Goal: Information Seeking & Learning: Find specific page/section

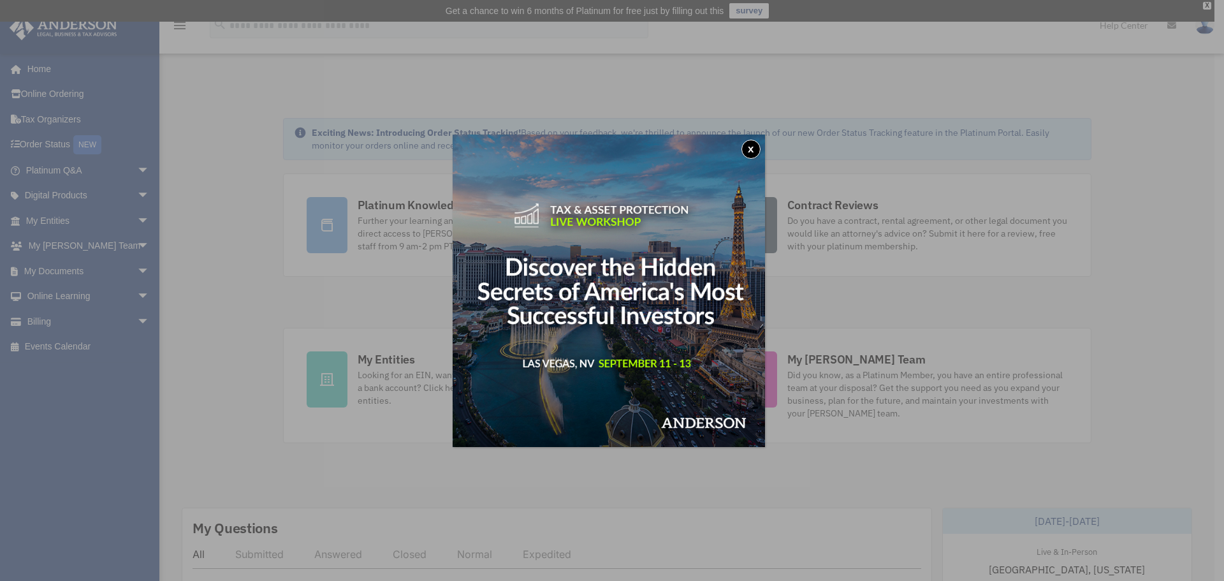
click at [124, 261] on div "x" at bounding box center [612, 290] width 1224 height 581
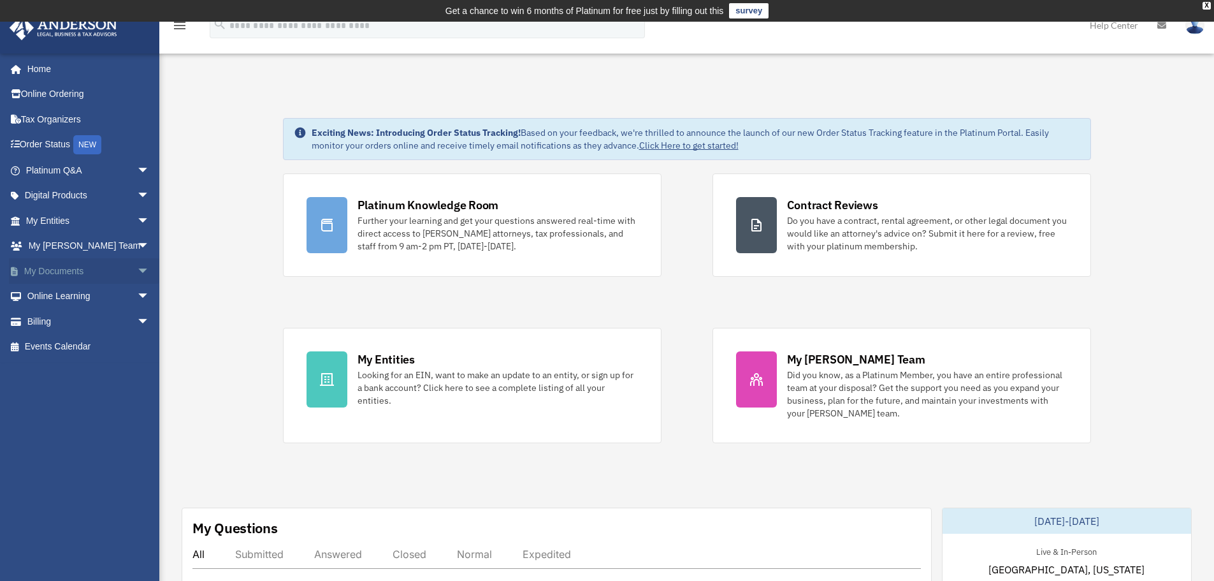
click at [137, 266] on span "arrow_drop_down" at bounding box center [149, 271] width 25 height 26
click at [47, 294] on link "Box" at bounding box center [93, 296] width 151 height 25
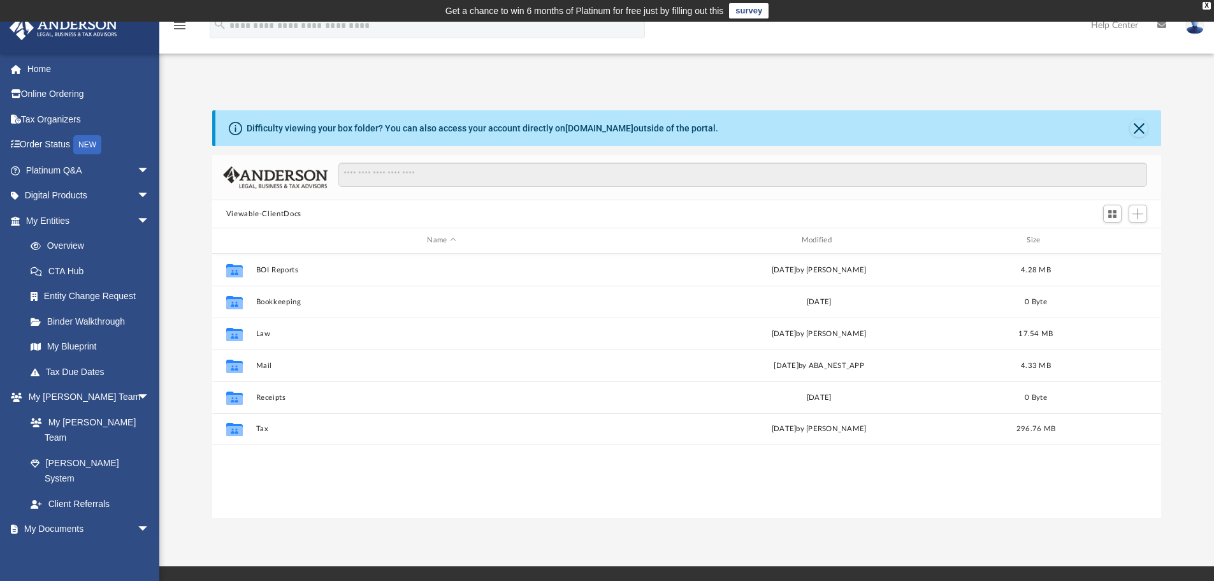
scroll to position [280, 940]
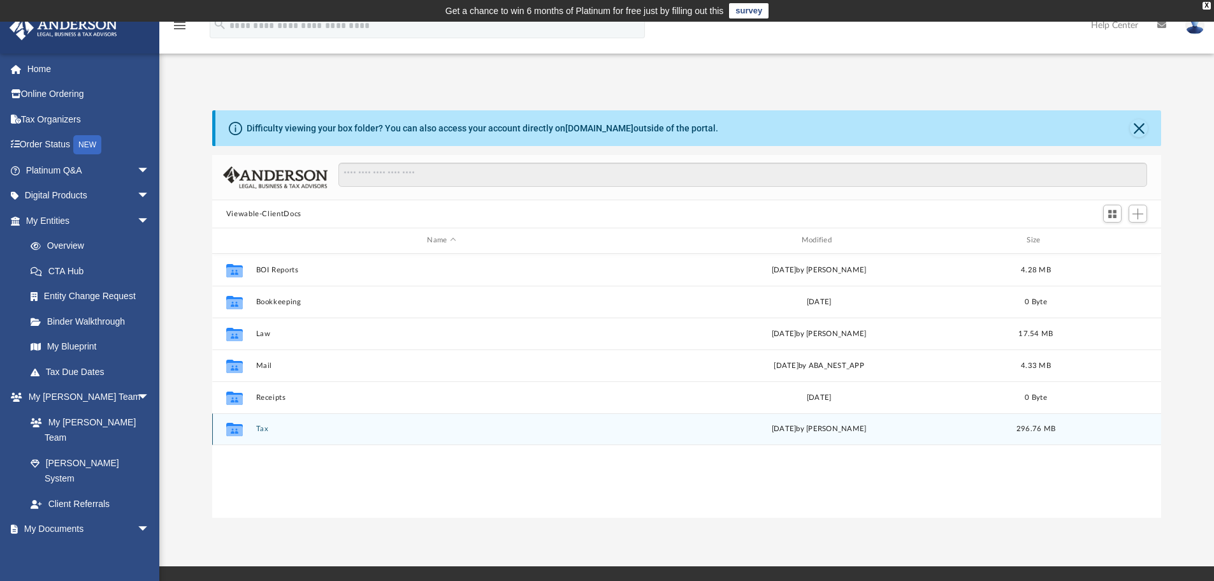
click at [537, 433] on button "Tax" at bounding box center [442, 429] width 372 height 8
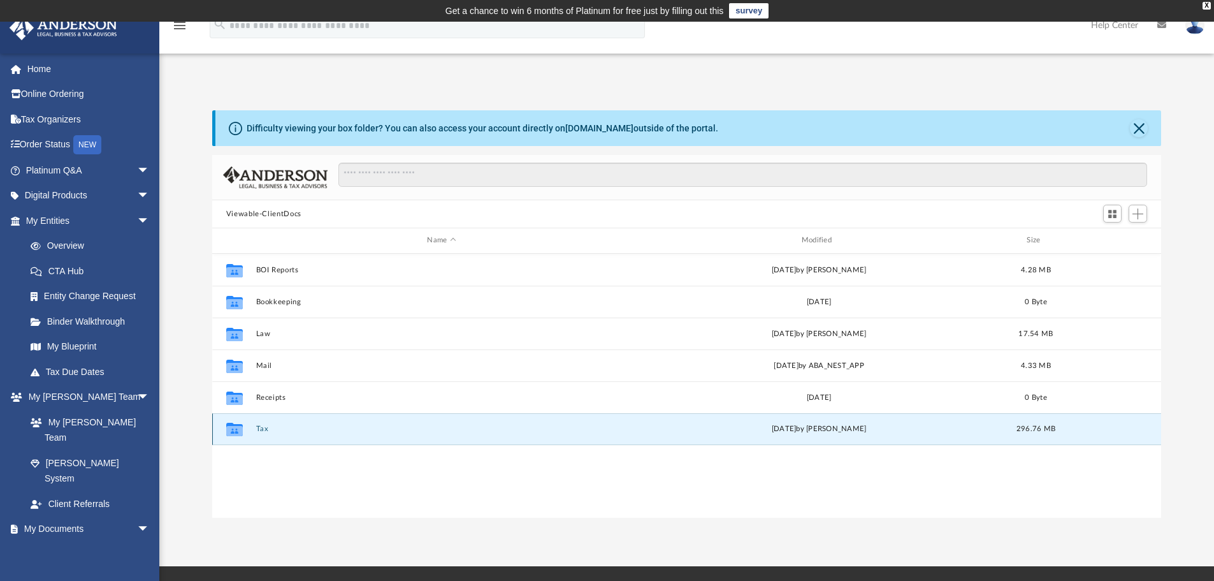
click at [537, 433] on button "Tax" at bounding box center [442, 429] width 372 height 8
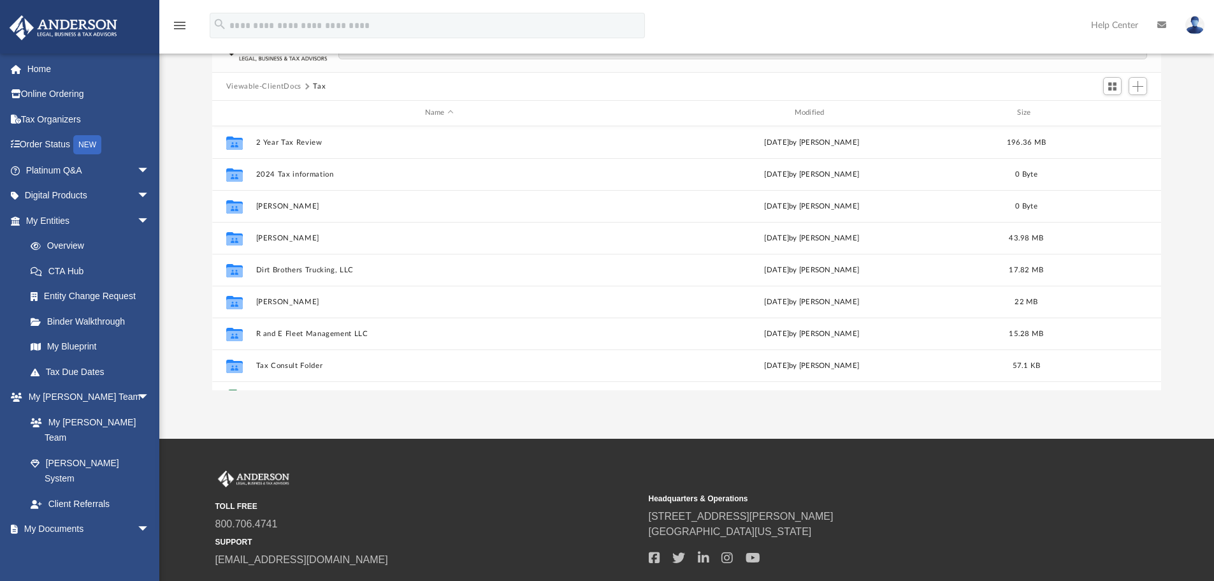
scroll to position [64, 0]
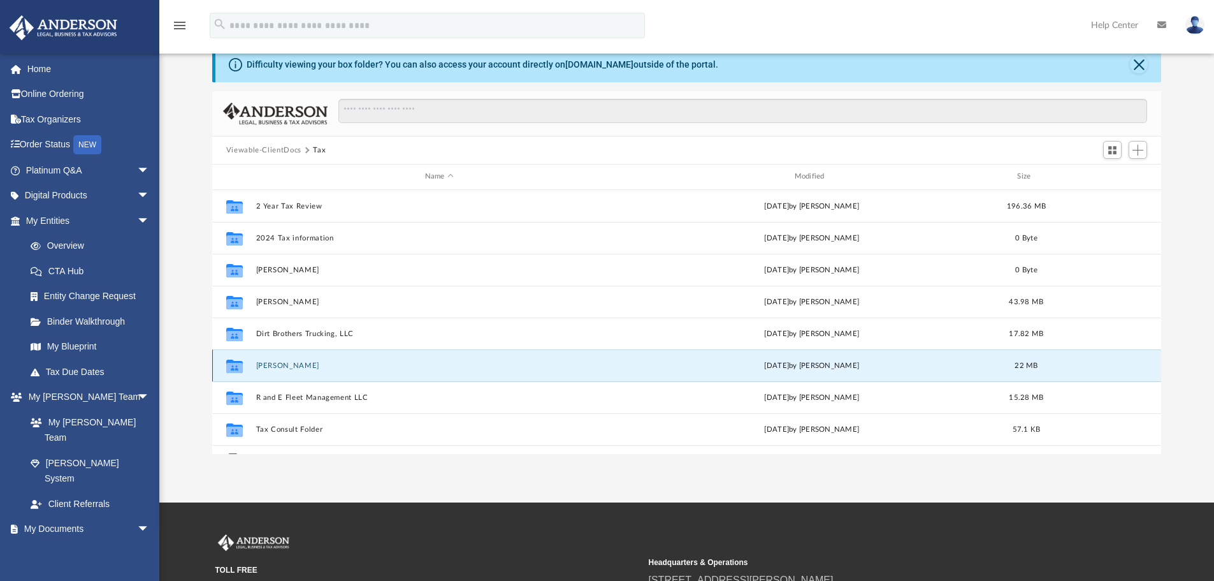
click at [322, 369] on button "Fredie Eubank JR" at bounding box center [439, 365] width 367 height 8
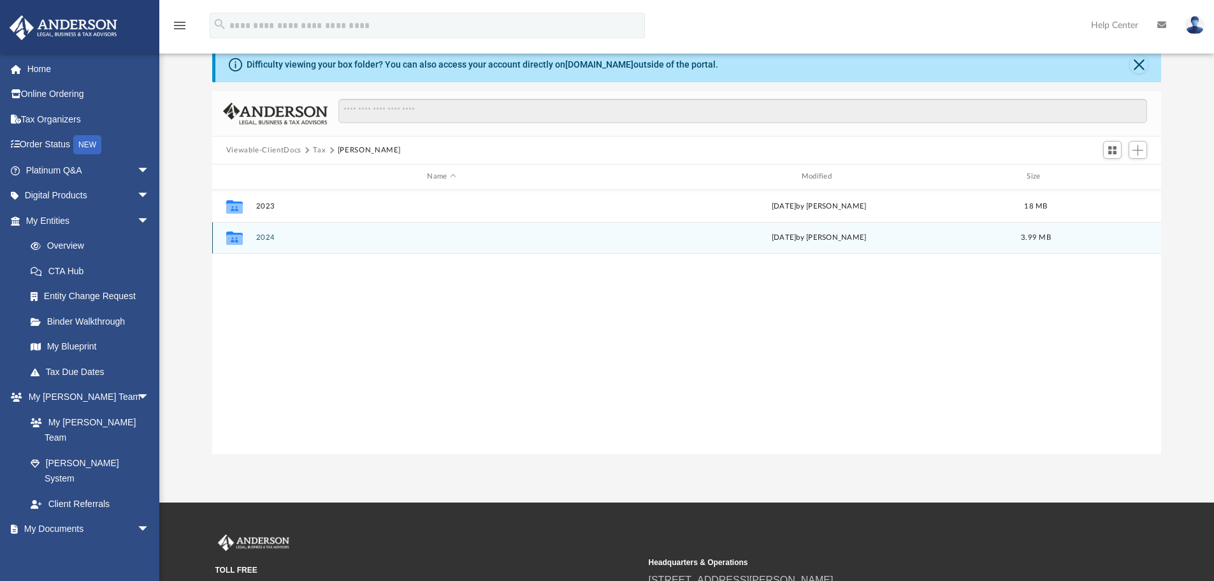
click at [280, 229] on div "Collaborated Folder 2024 Fri Aug 29 2025 by Brittany Cancasci 3.99 MB" at bounding box center [687, 238] width 950 height 32
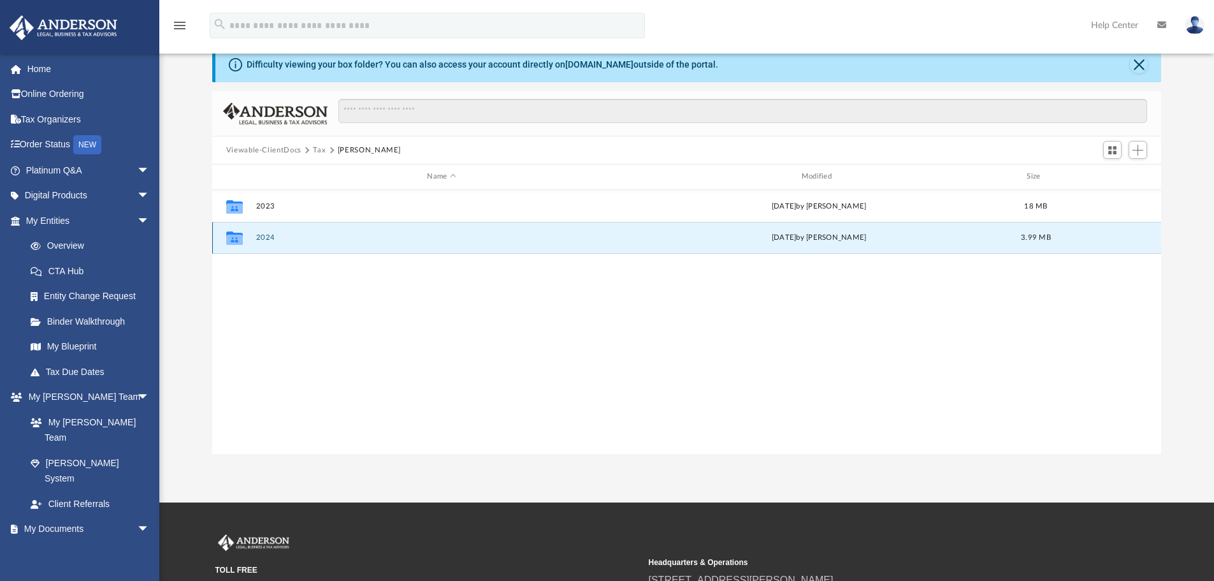
click at [280, 229] on div "Collaborated Folder 2024 Fri Aug 29 2025 by Brittany Cancasci 3.99 MB" at bounding box center [687, 238] width 950 height 32
click at [234, 238] on icon "grid" at bounding box center [234, 240] width 17 height 10
click at [673, 359] on div "Collaborated Folder 2023 Fri Jul 12 2024 by Alex Price 18 MB Collaborated Folde…" at bounding box center [687, 322] width 950 height 264
click at [361, 237] on button "2024" at bounding box center [442, 237] width 372 height 8
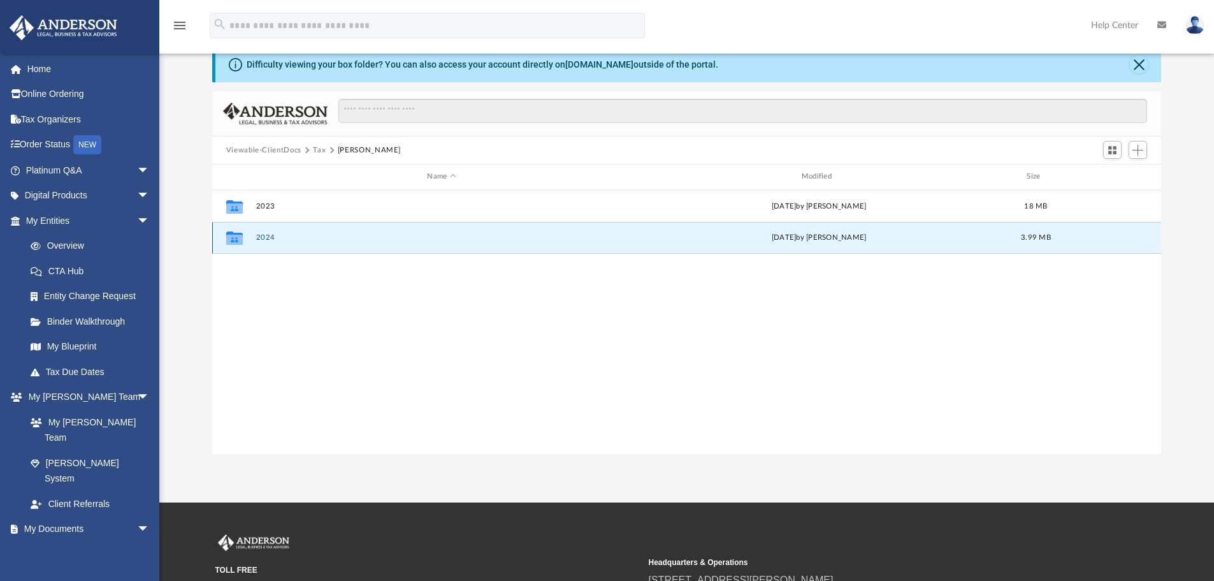
click at [361, 237] on button "2024" at bounding box center [442, 237] width 372 height 8
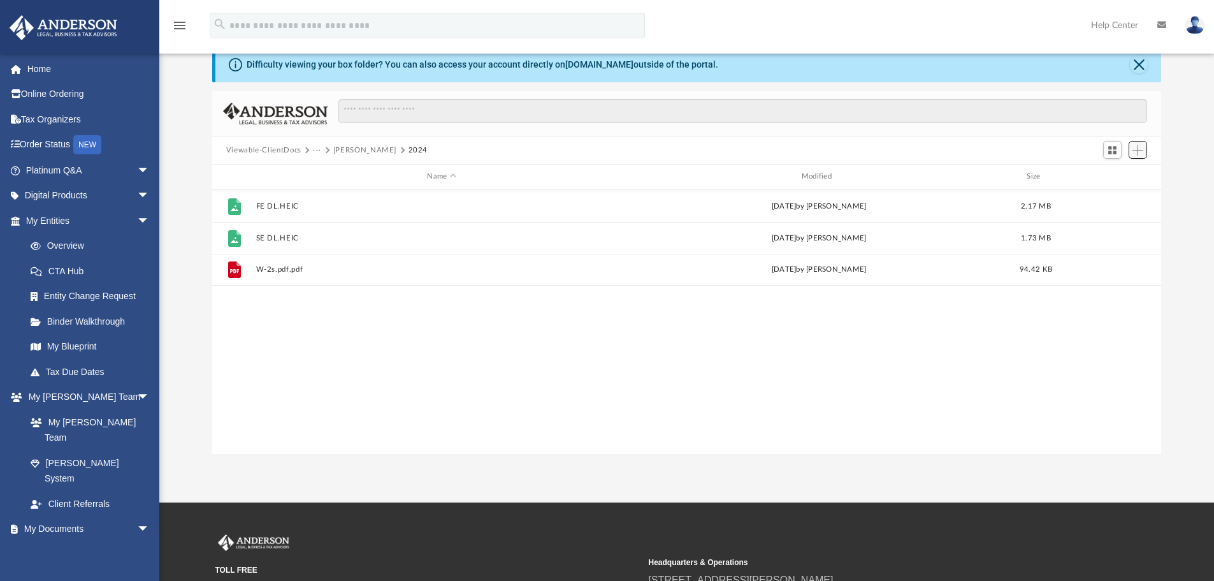
click at [1140, 150] on span "Add" at bounding box center [1138, 150] width 11 height 11
click at [1121, 175] on li "Upload" at bounding box center [1120, 175] width 41 height 13
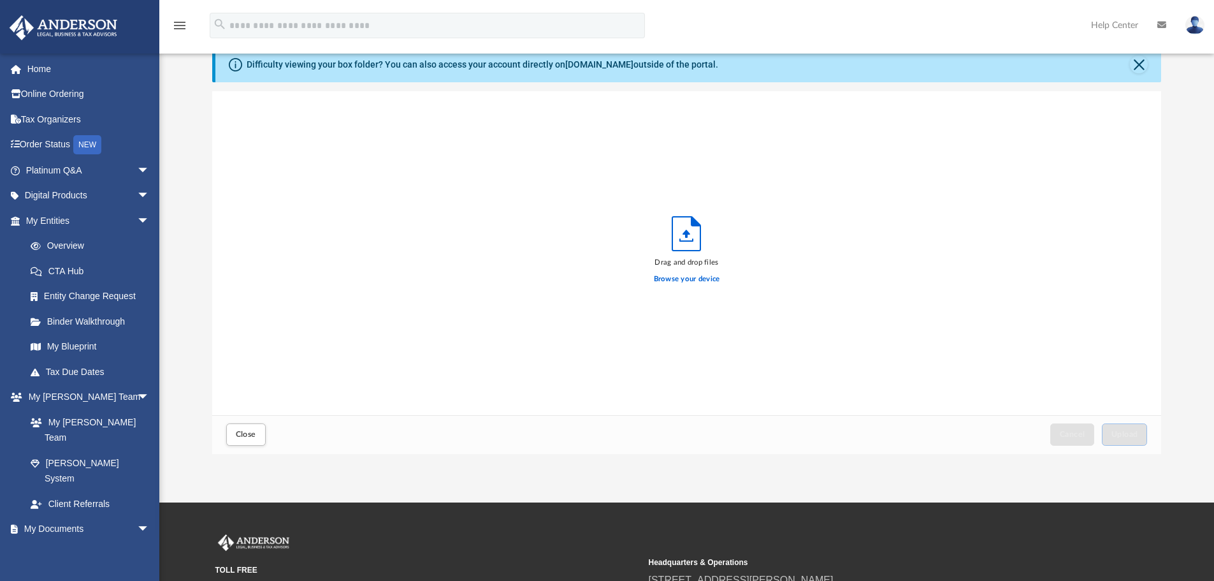
scroll to position [314, 940]
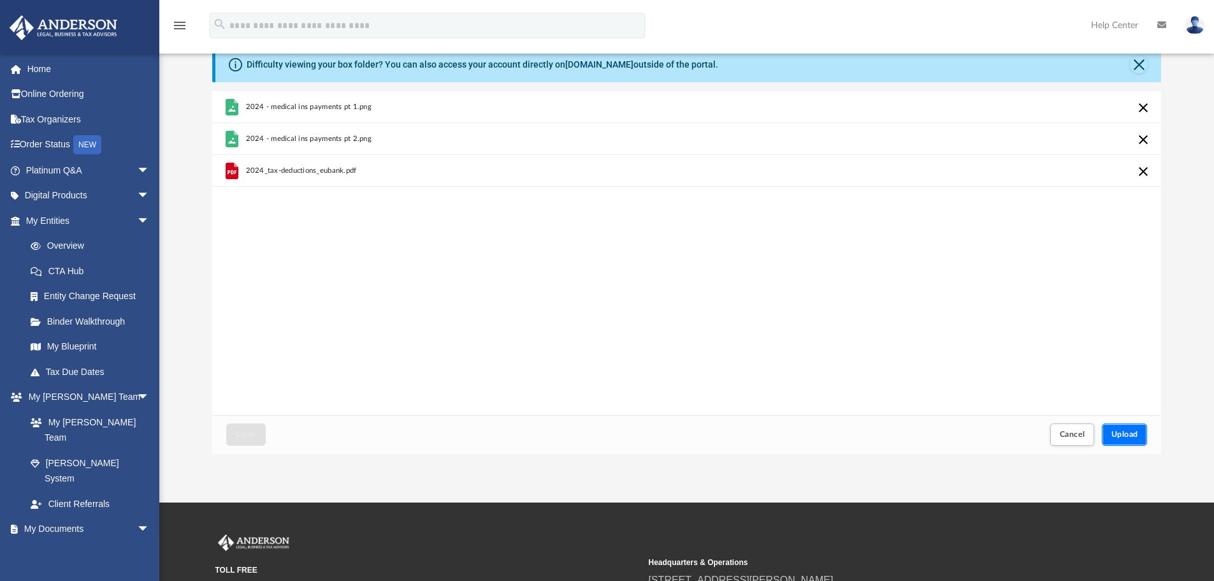
click at [1121, 429] on button "Upload" at bounding box center [1125, 434] width 46 height 22
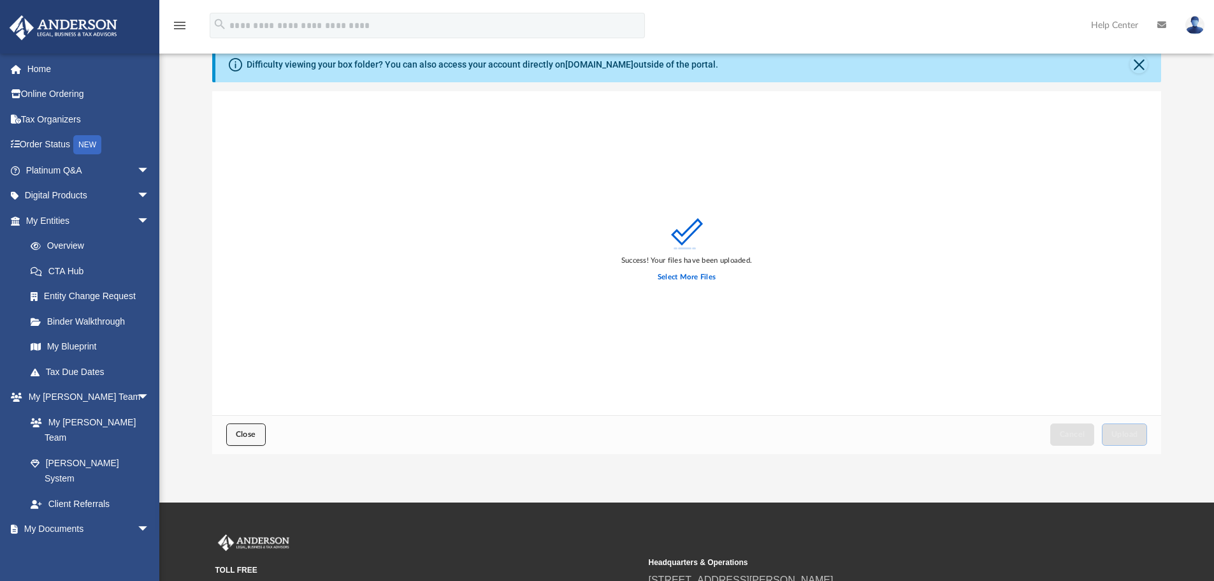
click at [258, 438] on button "Close" at bounding box center [246, 434] width 40 height 22
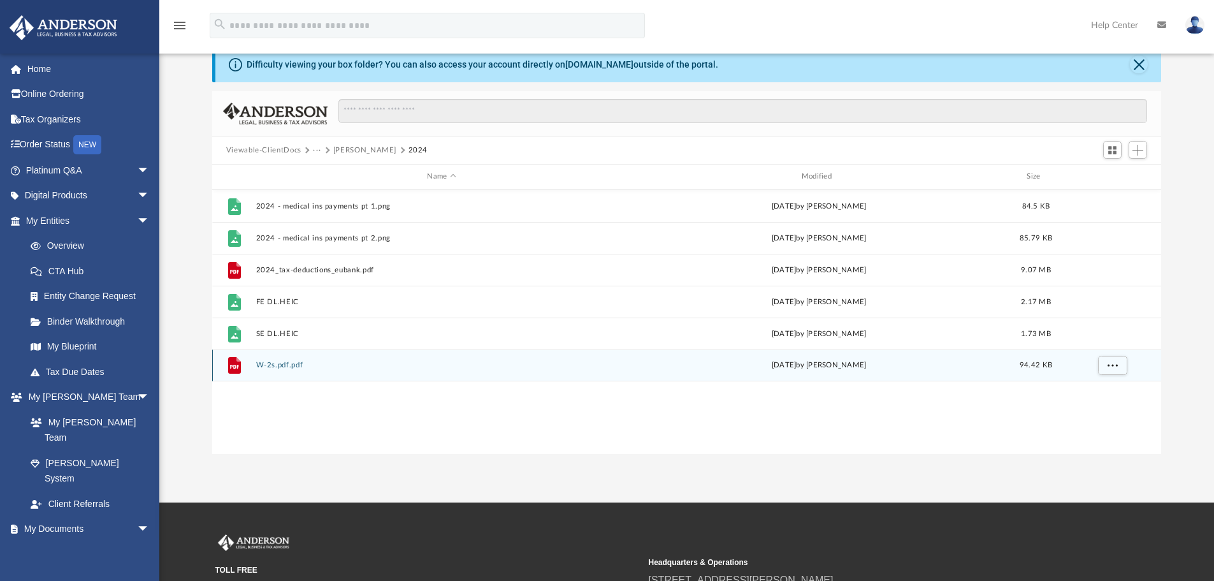
click at [281, 353] on div "File W-2s.pdf.pdf Fri Aug 29 2025 by Brittany Cancasci 94.42 KB" at bounding box center [687, 365] width 950 height 32
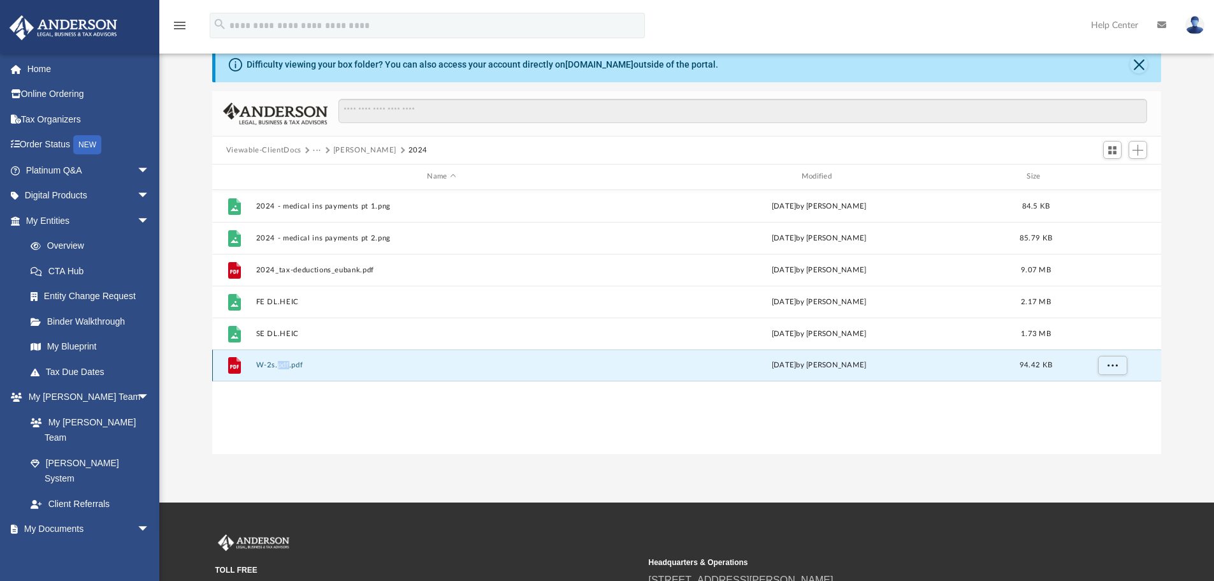
click at [281, 353] on div "File W-2s.pdf.pdf Fri Aug 29 2025 by Brittany Cancasci 94.42 KB" at bounding box center [687, 365] width 950 height 32
click at [440, 367] on button "W-2s.pdf.pdf" at bounding box center [442, 365] width 372 height 8
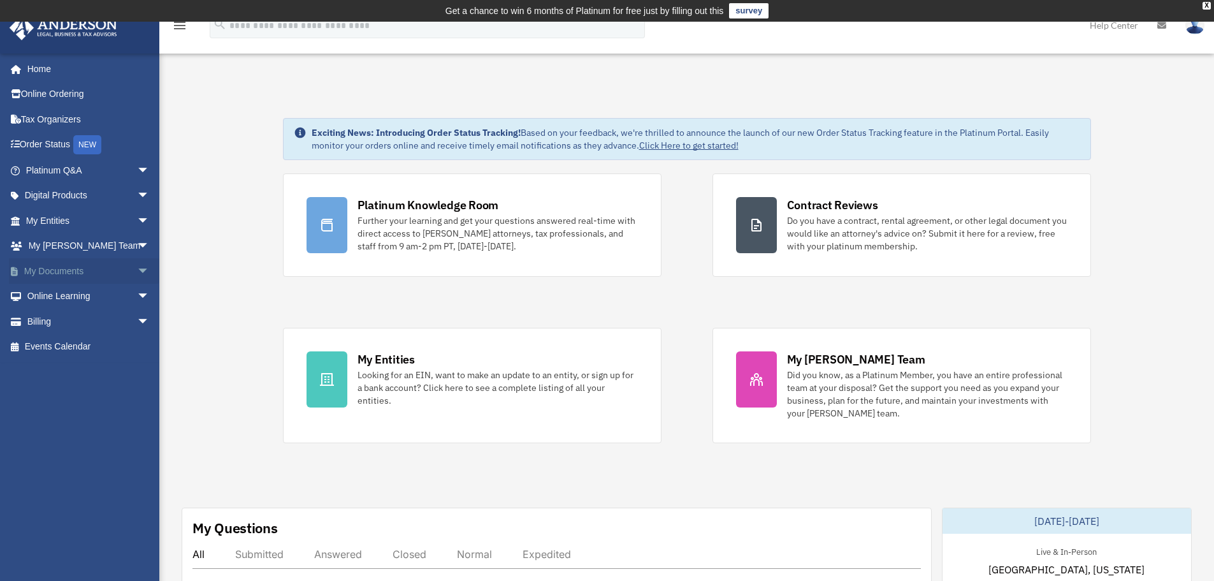
click at [137, 266] on span "arrow_drop_down" at bounding box center [149, 271] width 25 height 26
click at [96, 295] on link "Box" at bounding box center [93, 296] width 151 height 25
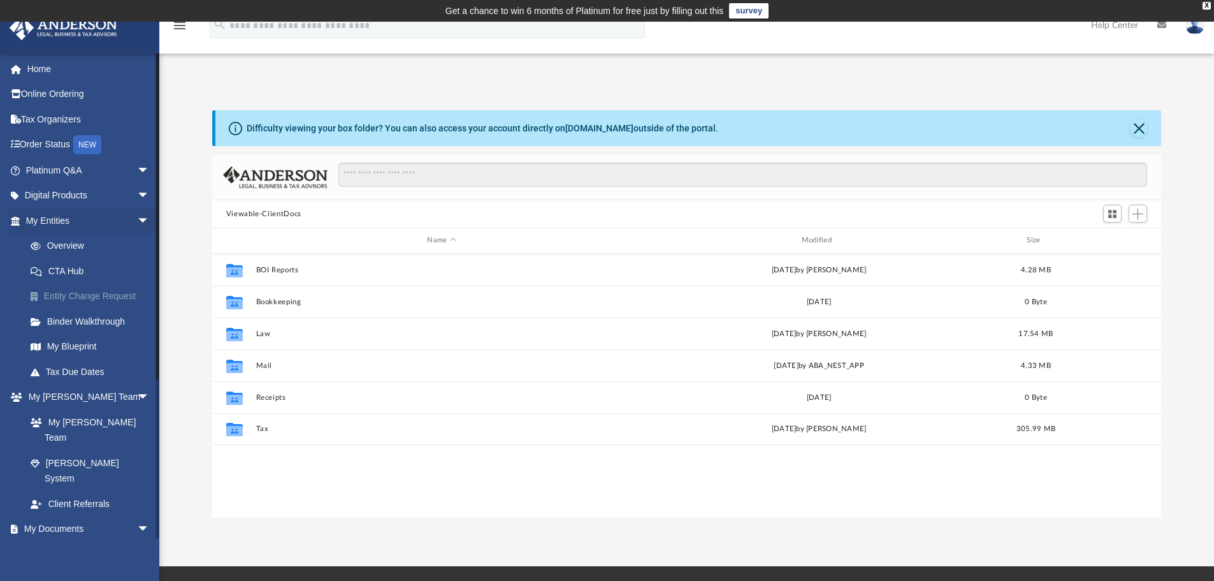
scroll to position [280, 940]
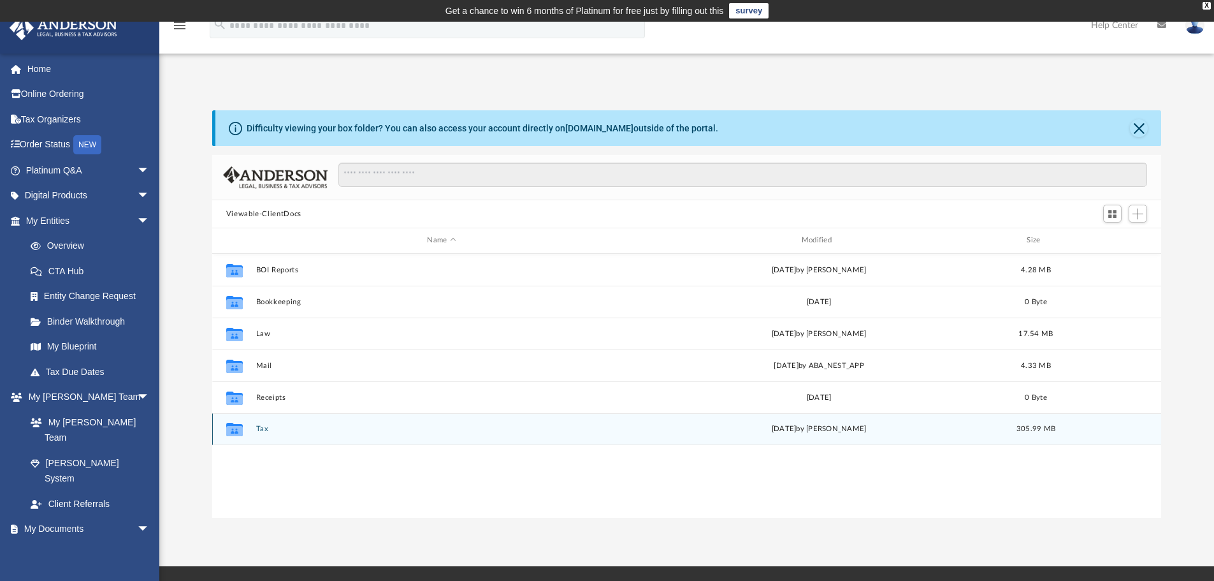
click at [362, 434] on div "Collaborated Folder Tax today by Brittany Cancasci 305.99 MB" at bounding box center [687, 429] width 950 height 32
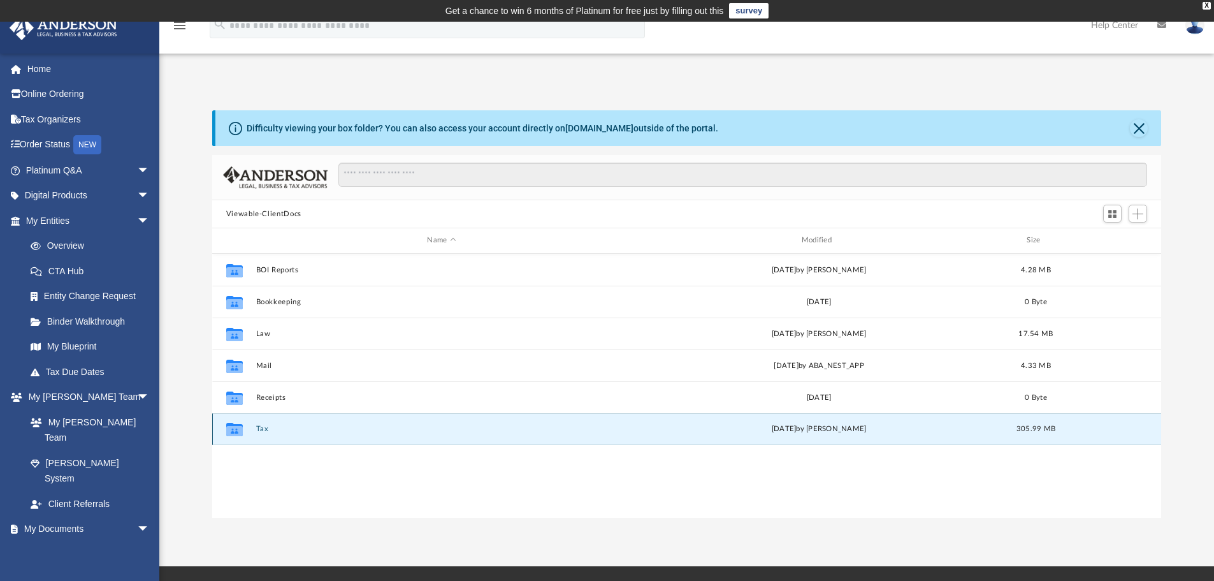
click at [258, 424] on div "Collaborated Folder Tax today by Brittany Cancasci 305.99 MB" at bounding box center [687, 429] width 950 height 32
click at [433, 427] on button "Tax" at bounding box center [442, 429] width 372 height 8
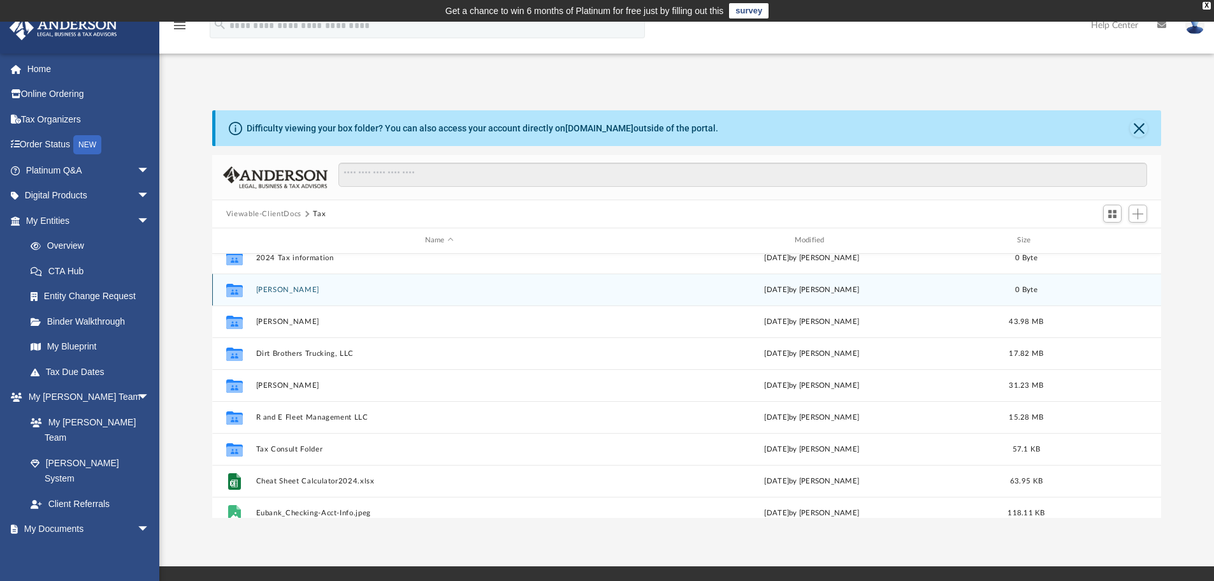
scroll to position [64, 0]
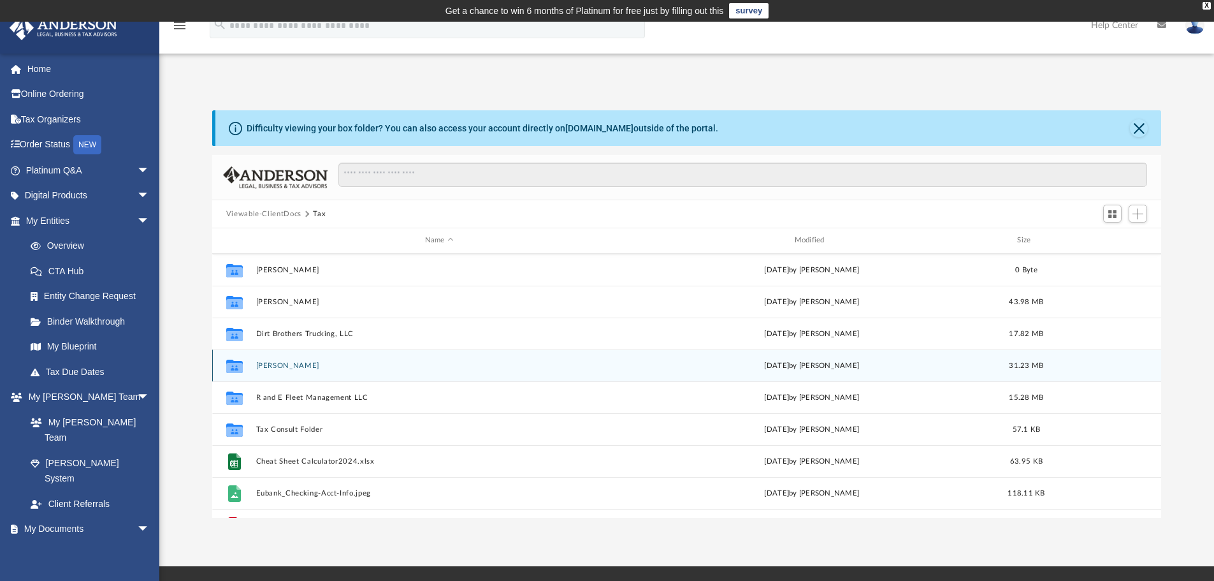
click at [374, 361] on button "[PERSON_NAME]" at bounding box center [439, 365] width 367 height 8
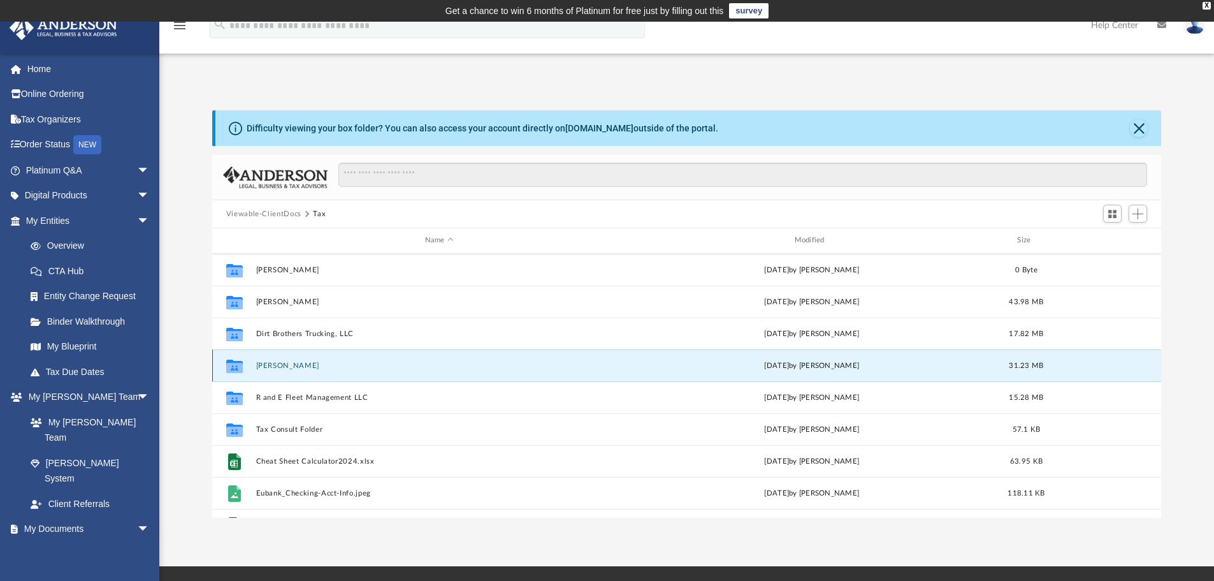
click at [374, 361] on button "[PERSON_NAME]" at bounding box center [439, 365] width 367 height 8
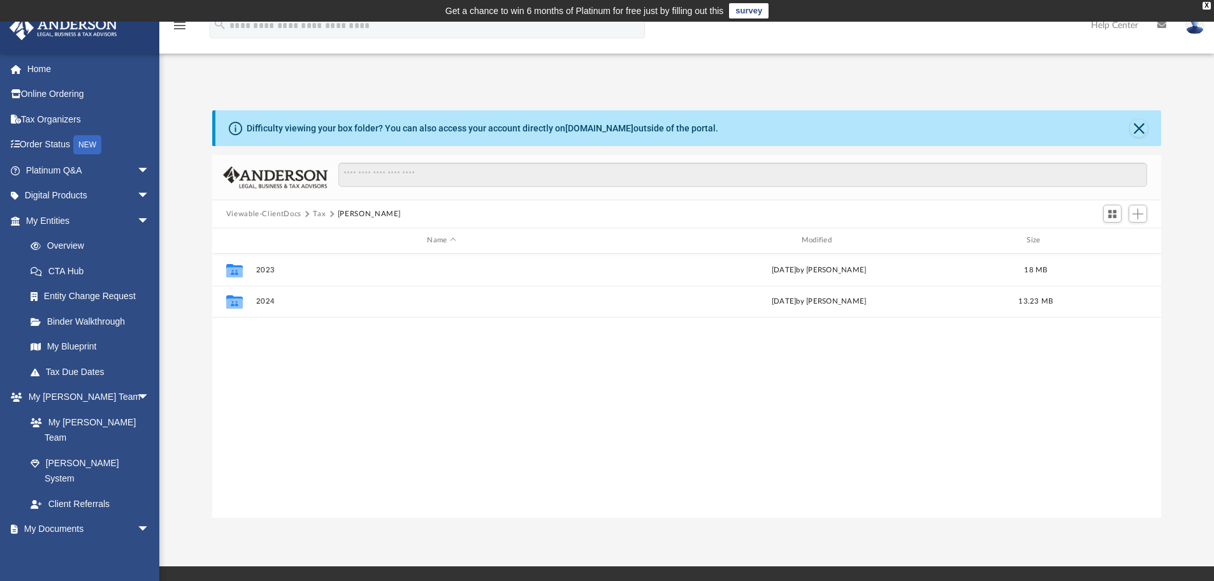
scroll to position [0, 0]
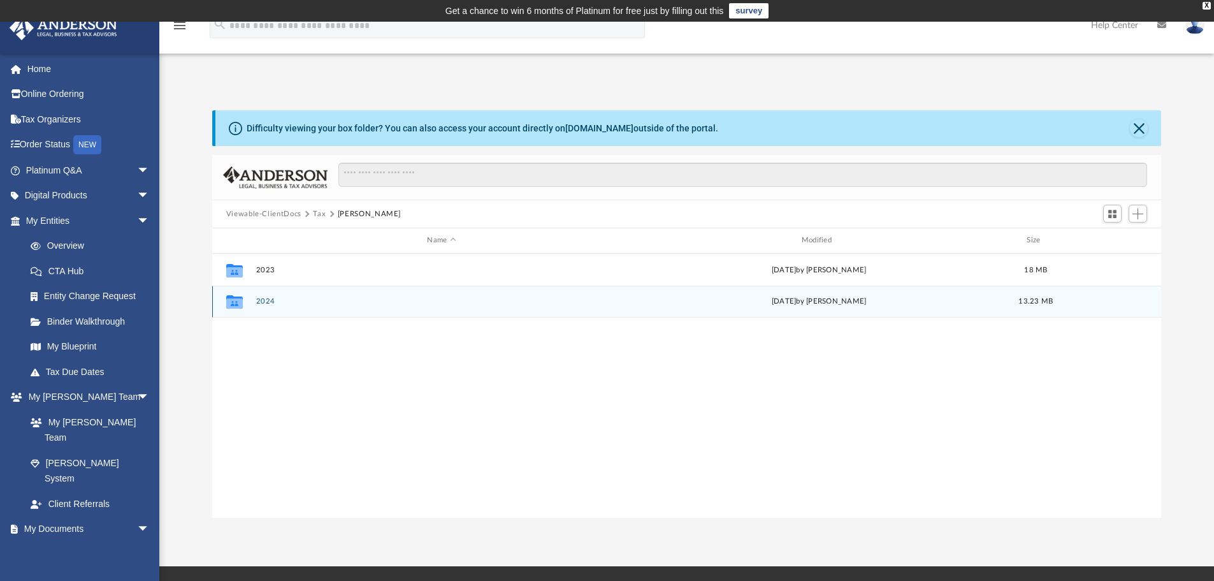
click at [336, 299] on button "2024" at bounding box center [442, 301] width 372 height 8
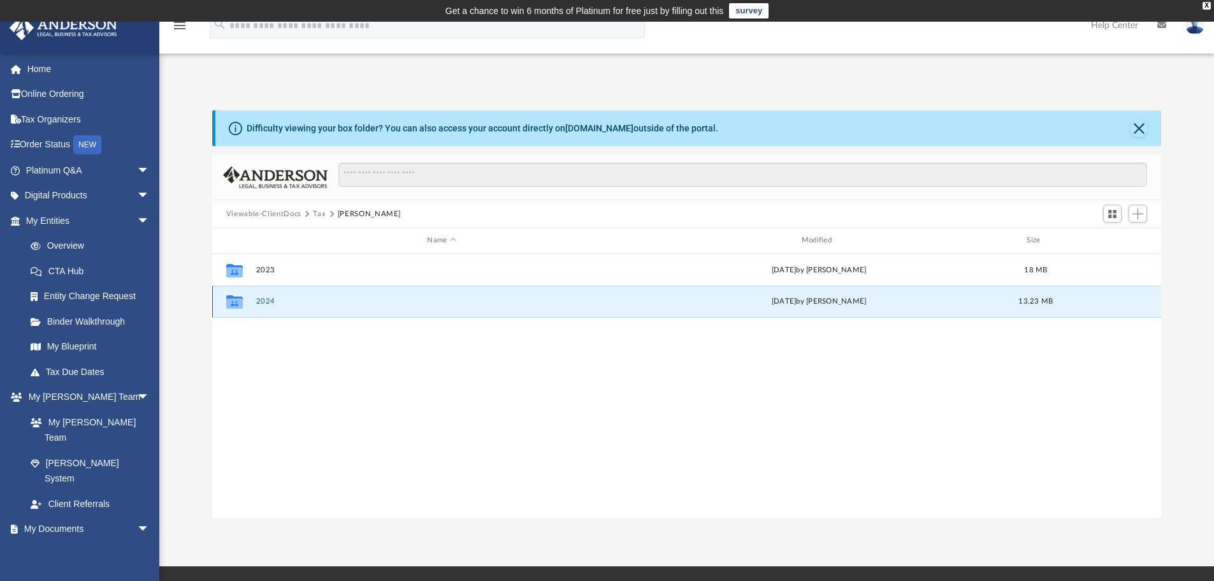
click at [337, 299] on button "2024" at bounding box center [442, 301] width 372 height 8
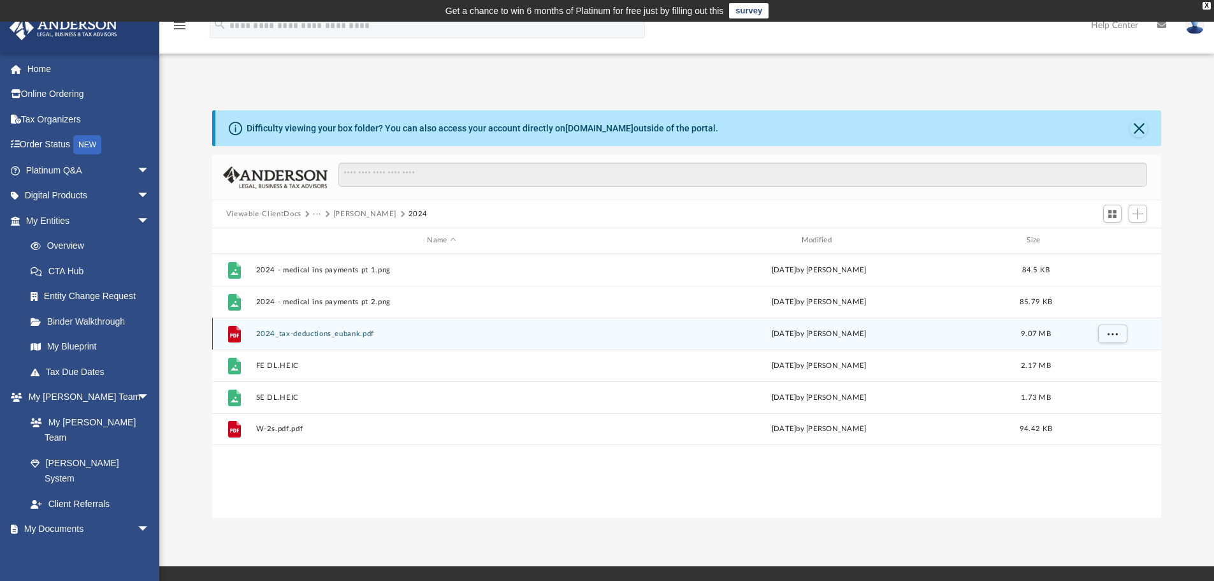
click at [437, 333] on button "2024_tax-deductions_eubank.pdf" at bounding box center [442, 334] width 372 height 8
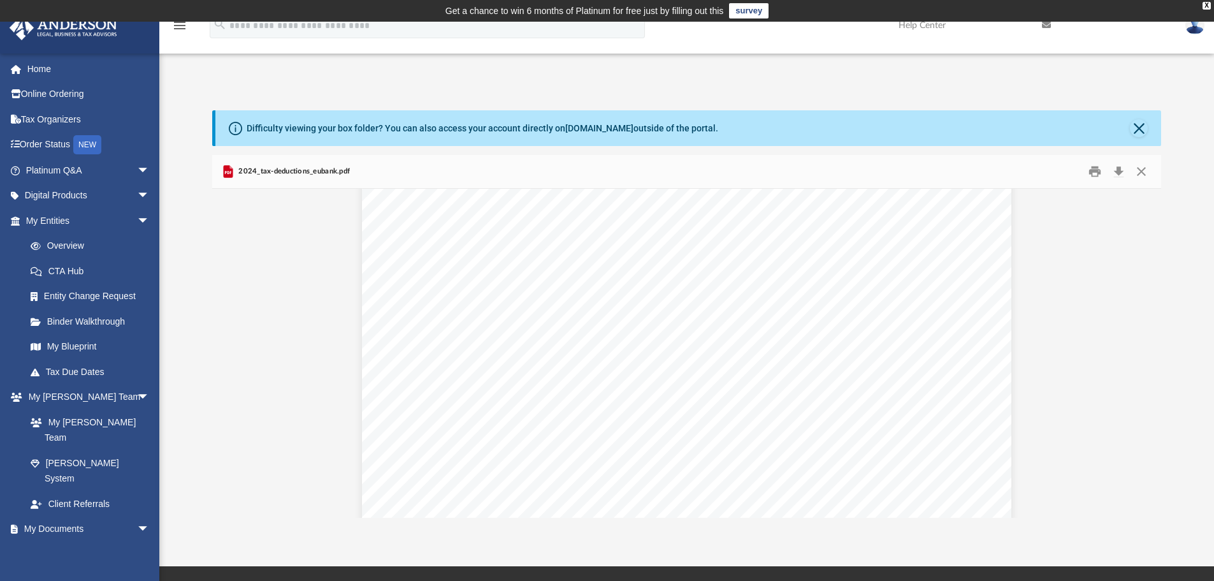
scroll to position [5227, 0]
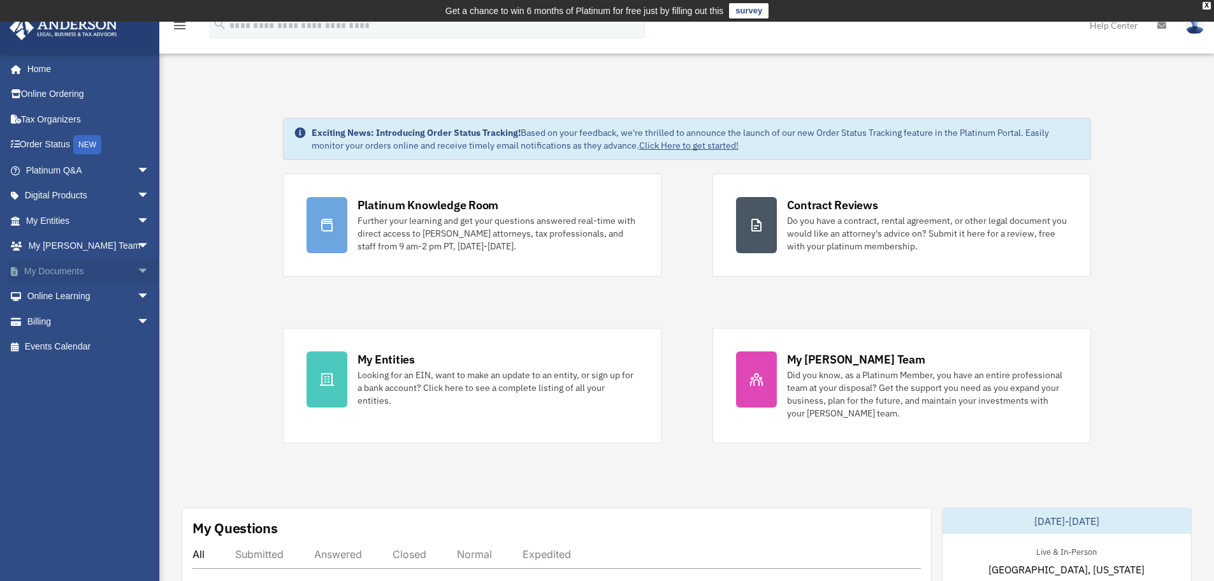
click at [120, 266] on link "My Documents arrow_drop_down" at bounding box center [89, 270] width 160 height 25
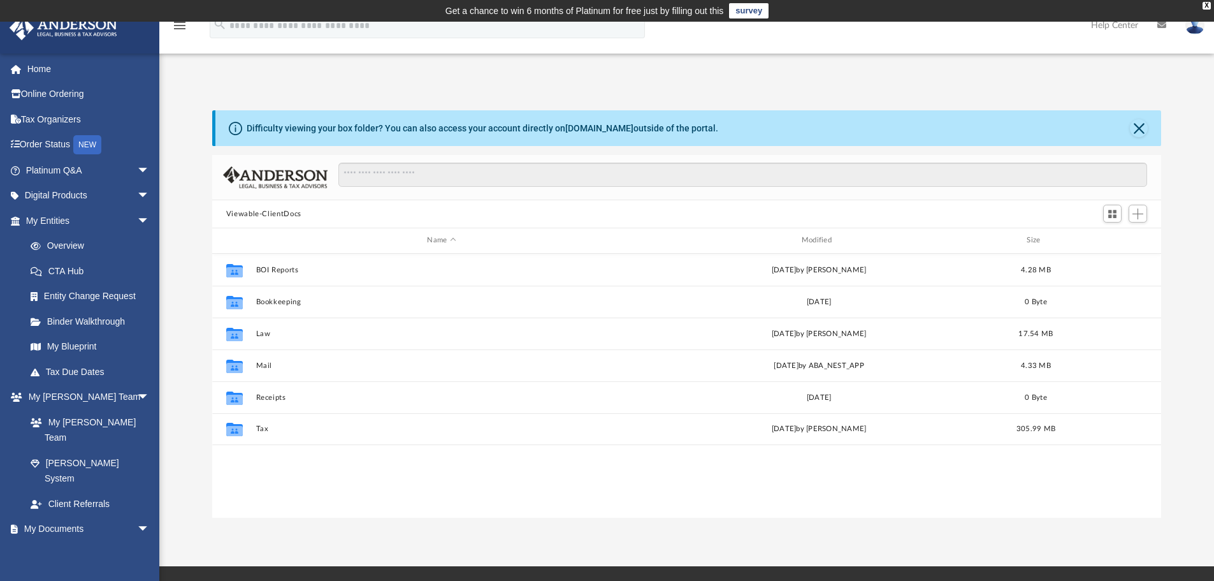
scroll to position [280, 940]
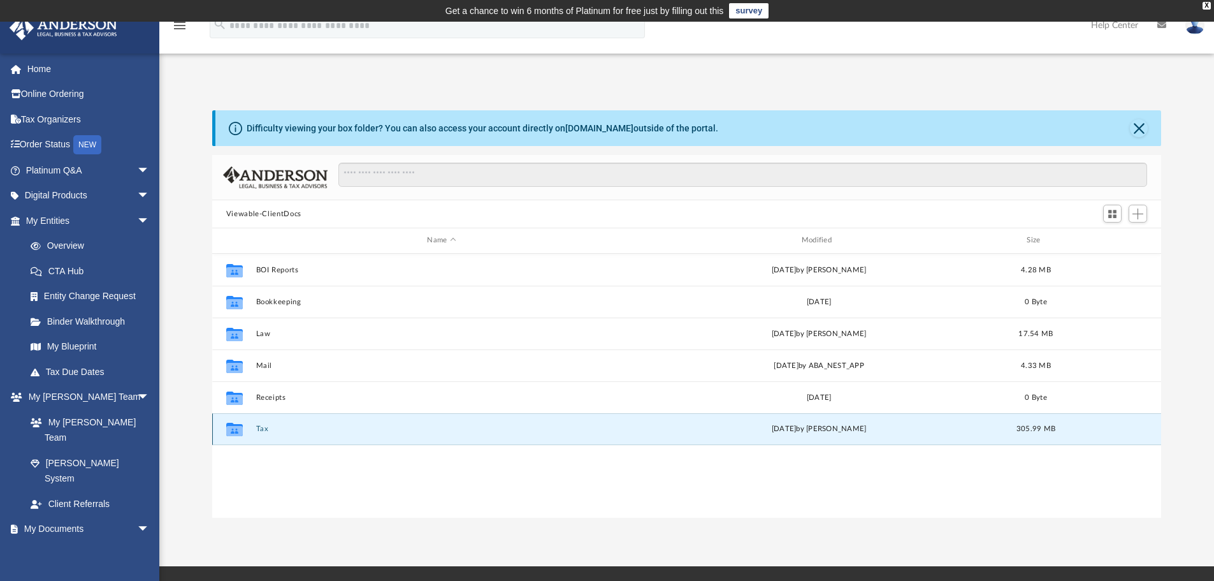
click at [314, 428] on button "Tax" at bounding box center [442, 429] width 372 height 8
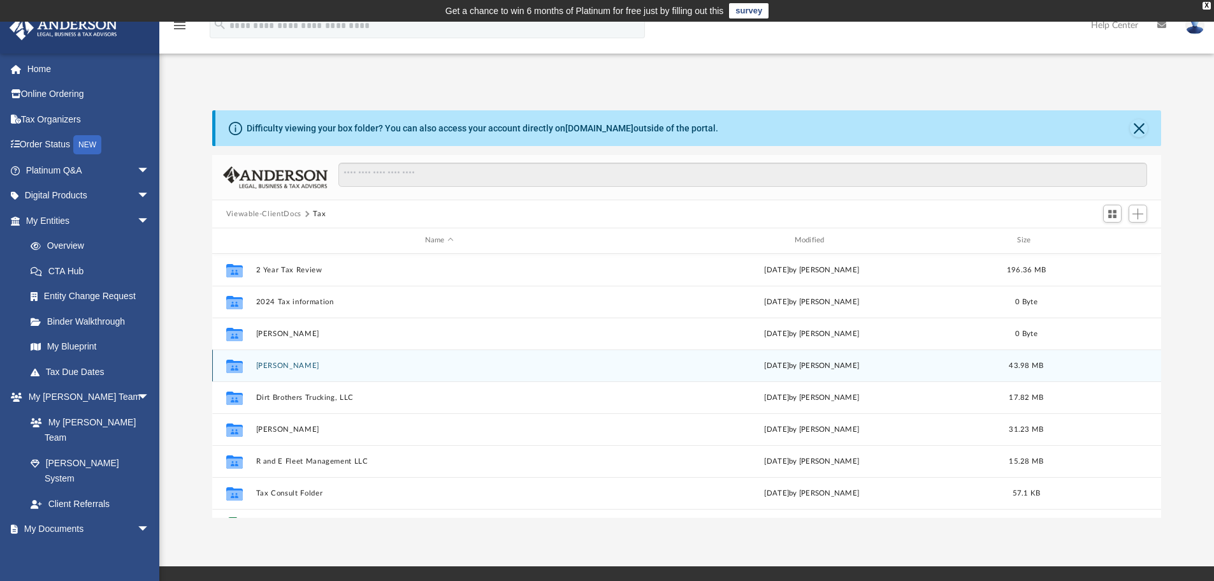
click at [368, 369] on button "[PERSON_NAME]" at bounding box center [439, 365] width 367 height 8
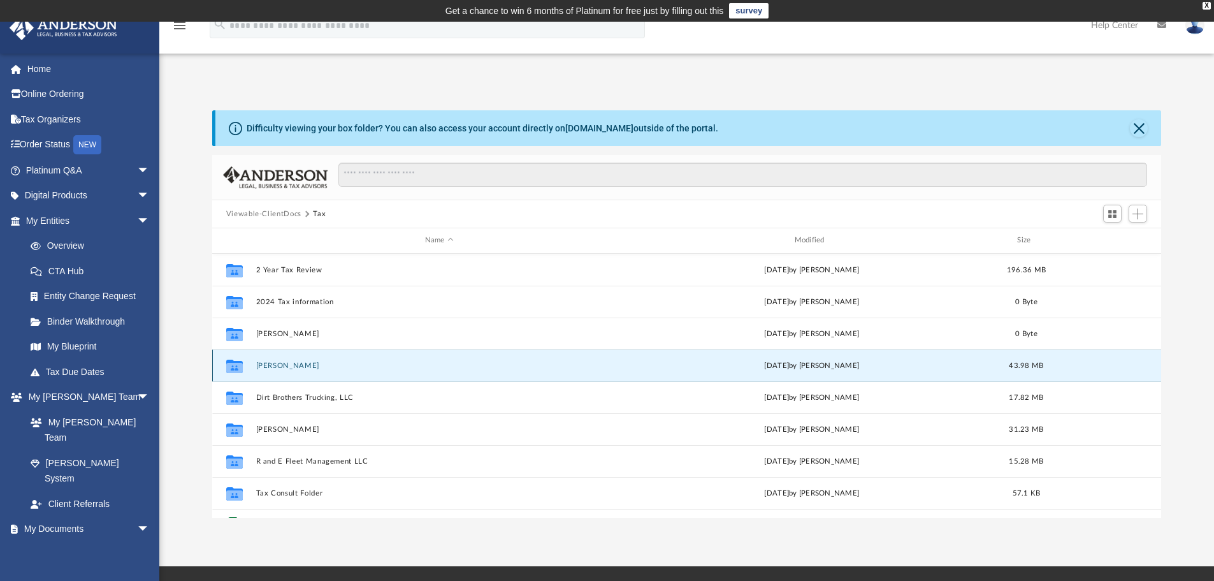
click at [368, 369] on button "[PERSON_NAME]" at bounding box center [439, 365] width 367 height 8
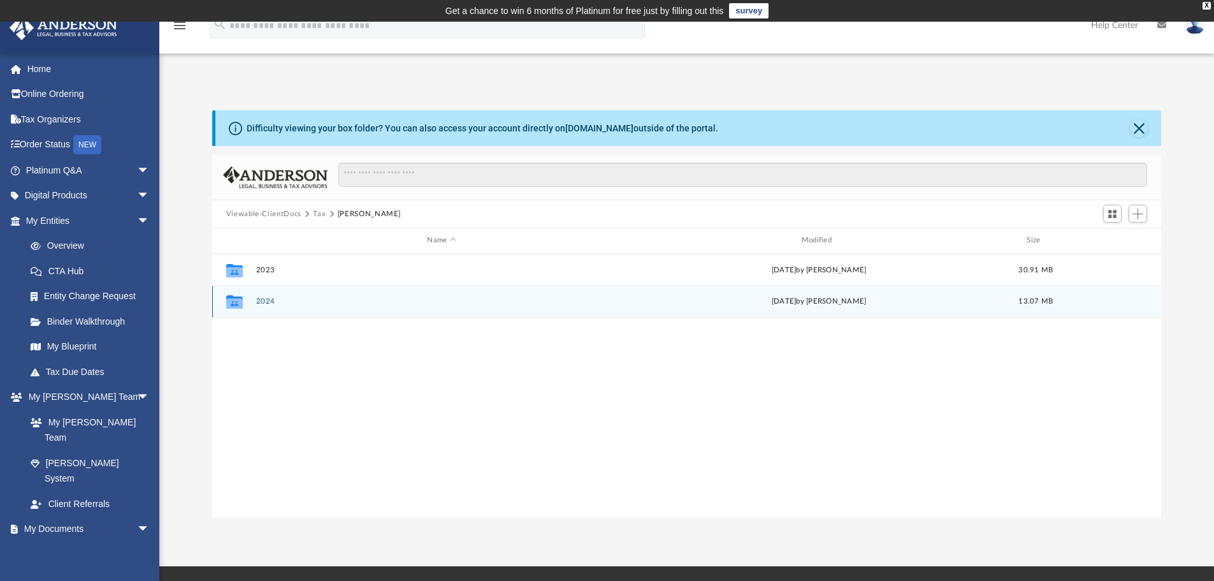
click at [367, 304] on button "2024" at bounding box center [442, 301] width 372 height 8
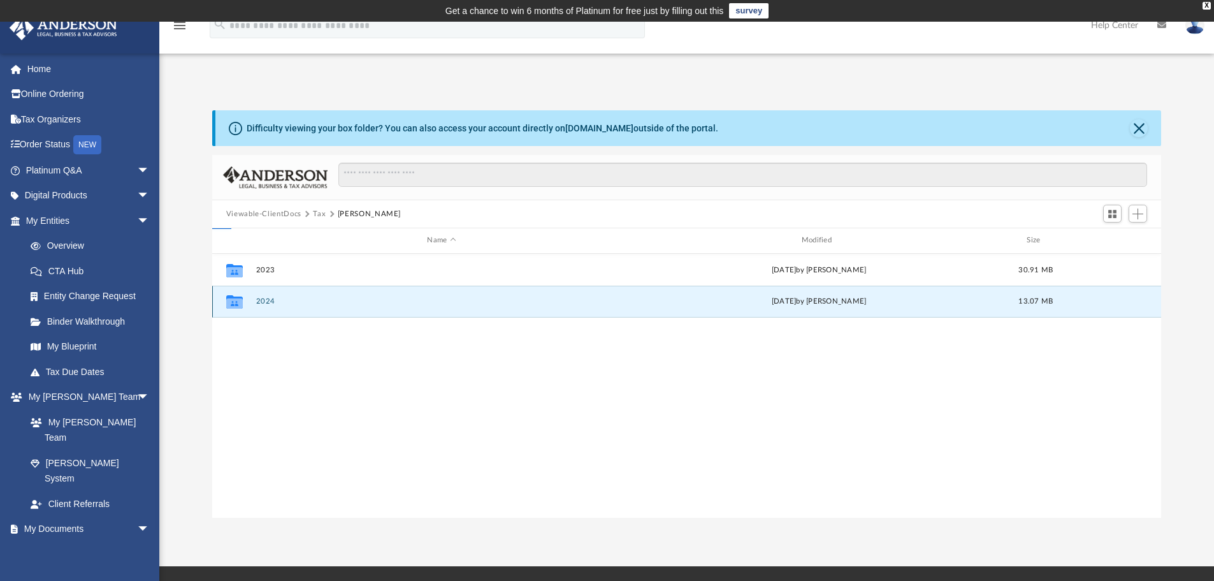
click at [368, 303] on button "2024" at bounding box center [442, 301] width 372 height 8
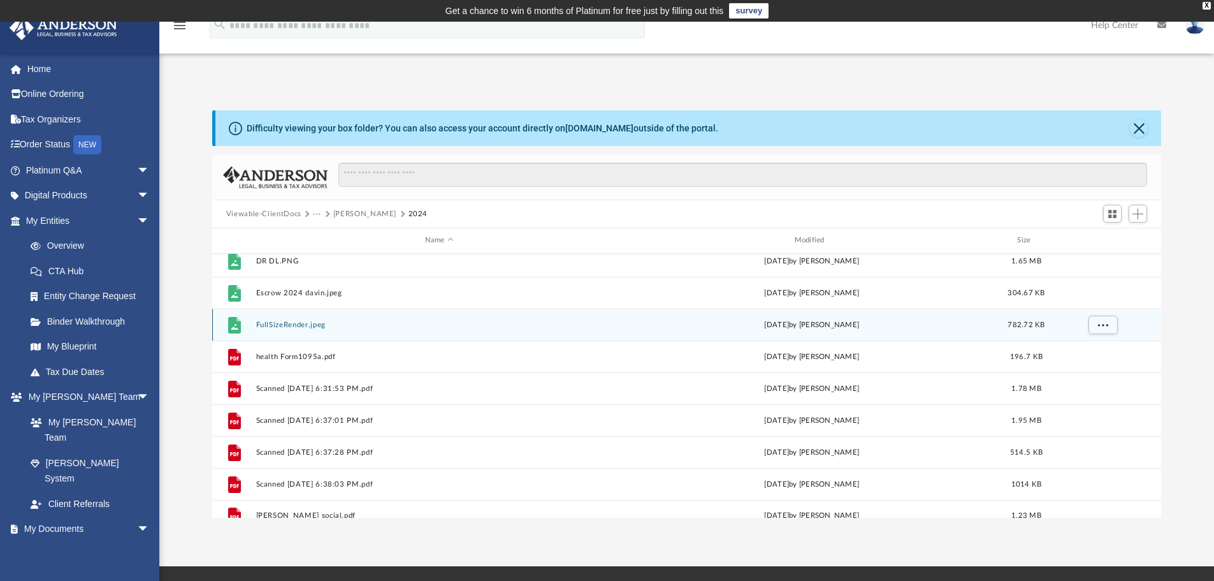
scroll to position [150, 0]
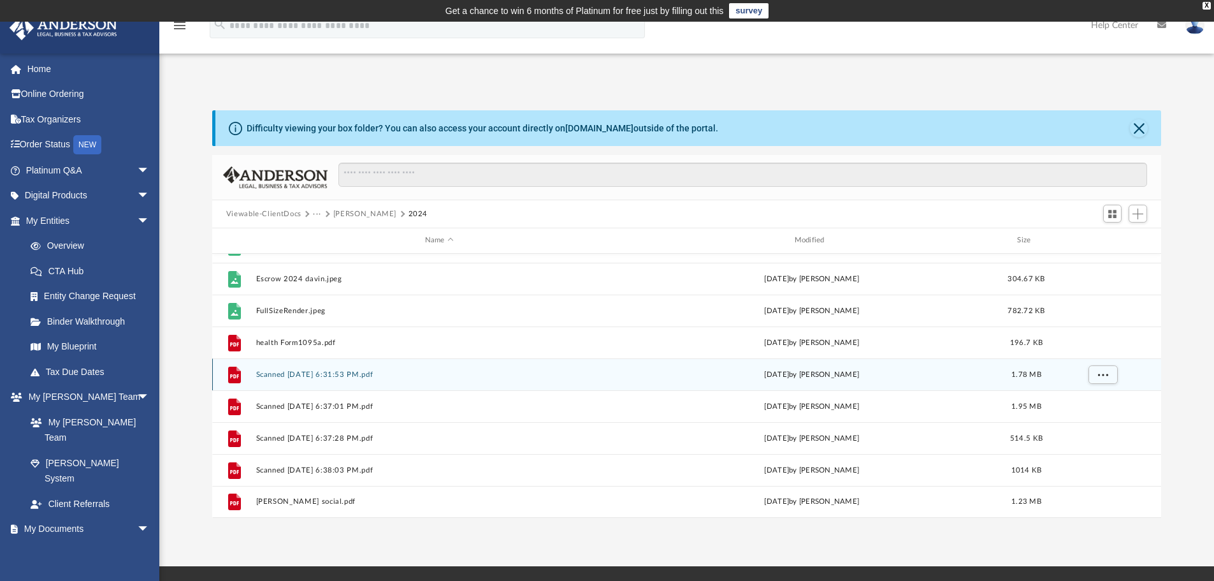
click at [572, 374] on button "Scanned [DATE] 6:31:53 PM.pdf" at bounding box center [439, 374] width 367 height 8
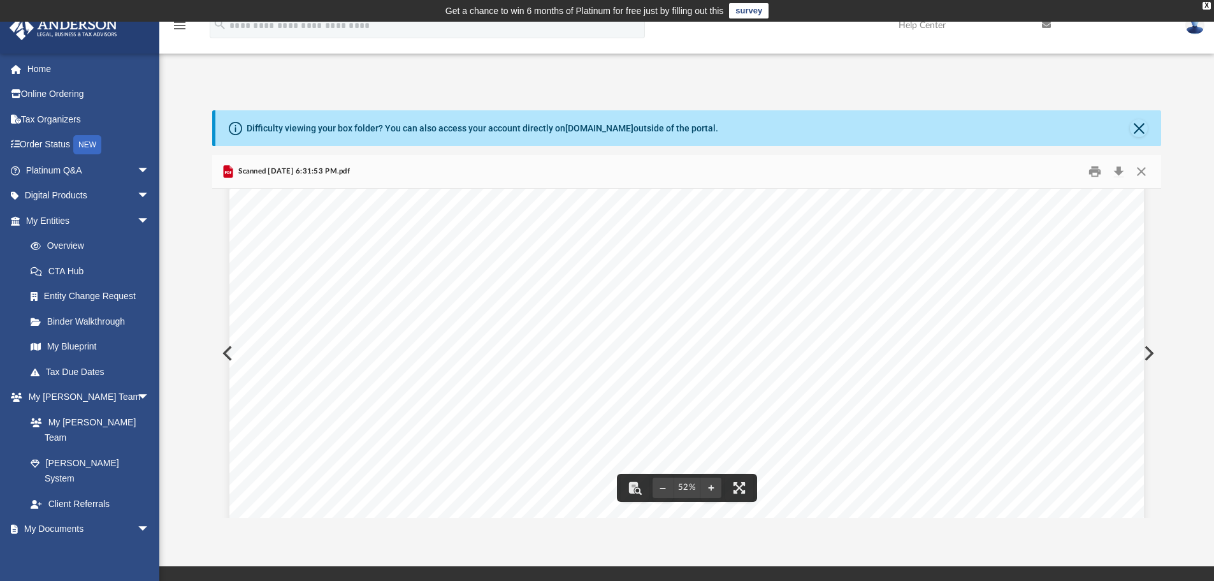
scroll to position [0, 0]
click at [1145, 175] on button "Close" at bounding box center [1141, 172] width 23 height 20
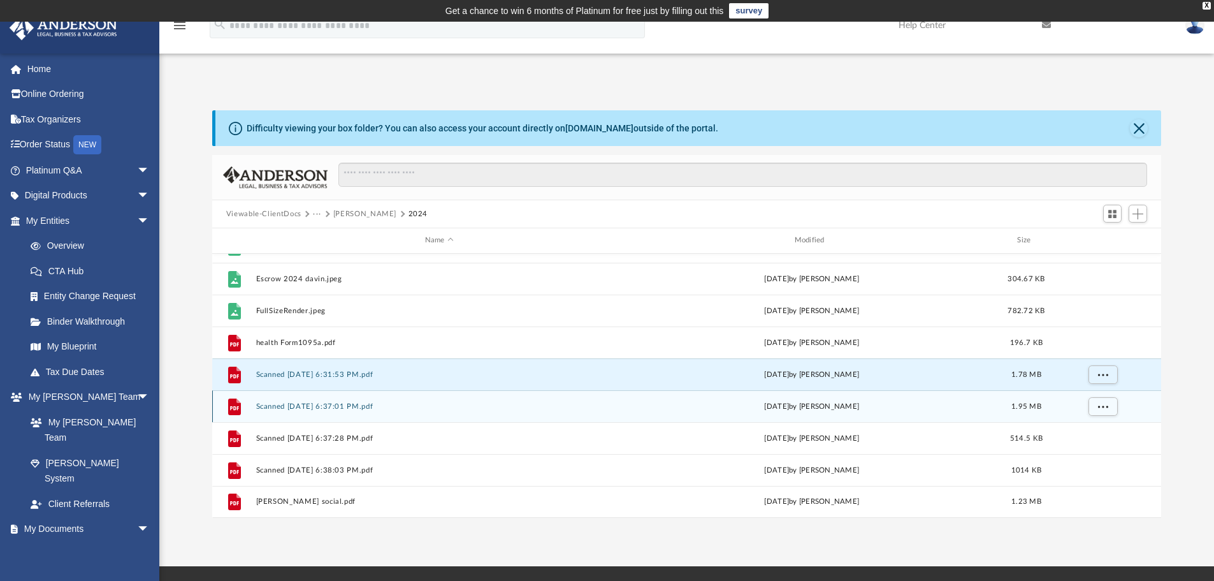
click at [341, 407] on button "Scanned [DATE] 6:37:01 PM.pdf" at bounding box center [439, 406] width 367 height 8
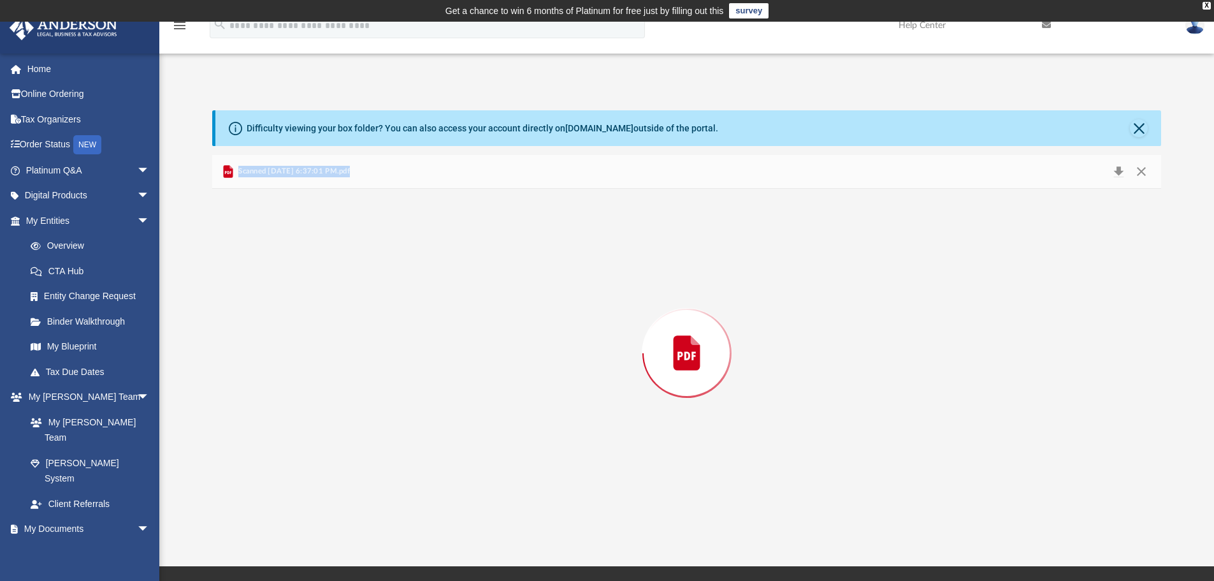
click at [341, 407] on div "Preview" at bounding box center [687, 353] width 950 height 329
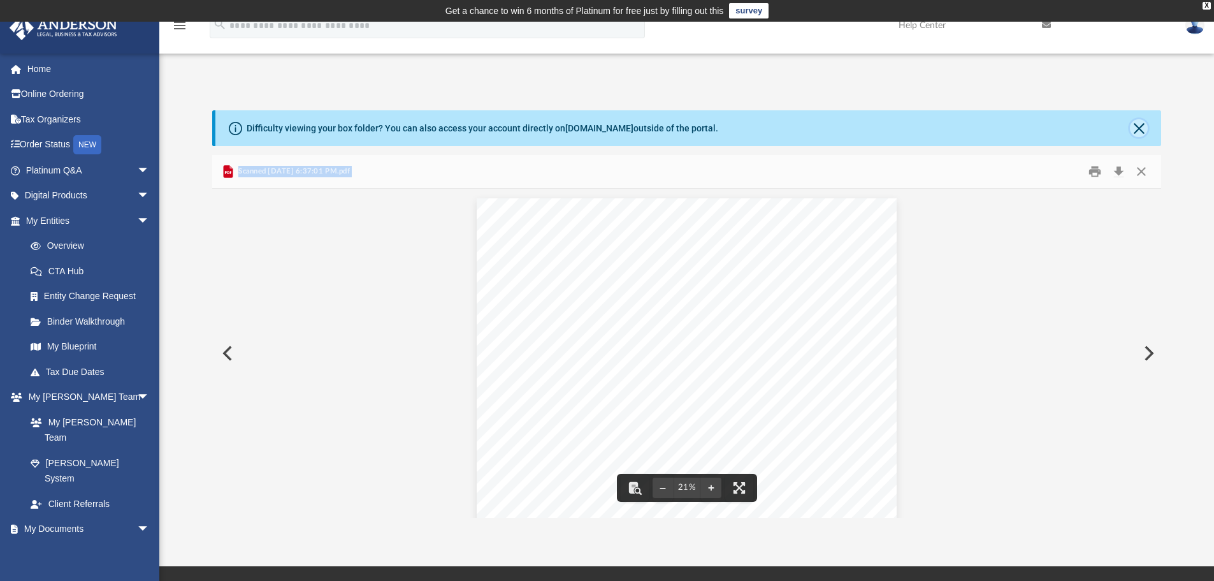
click at [1136, 127] on button "Close" at bounding box center [1139, 128] width 18 height 18
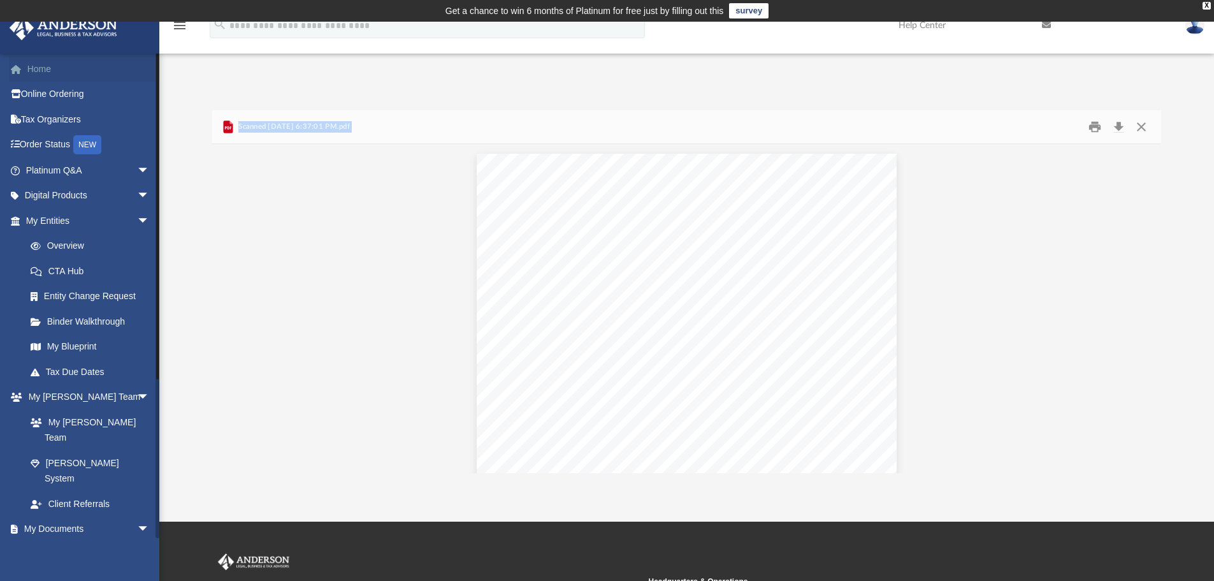
click at [49, 70] on link "Home" at bounding box center [89, 68] width 160 height 25
